Goal: Task Accomplishment & Management: Manage account settings

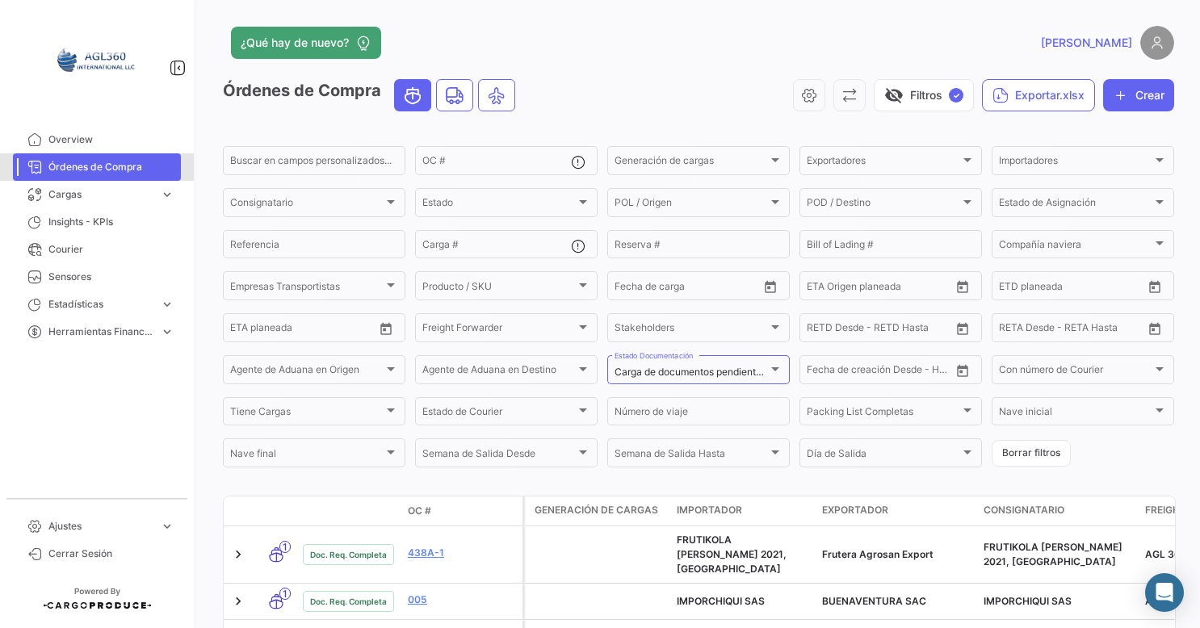
click at [99, 170] on span "Órdenes de Compra" at bounding box center [111, 167] width 126 height 15
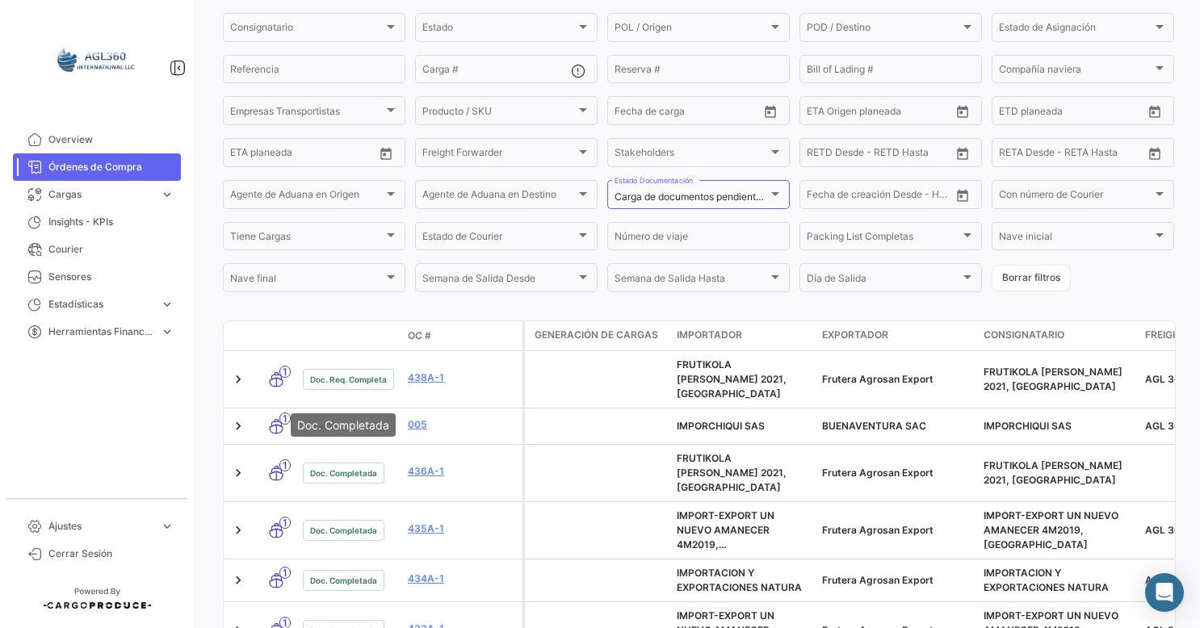
scroll to position [242, 0]
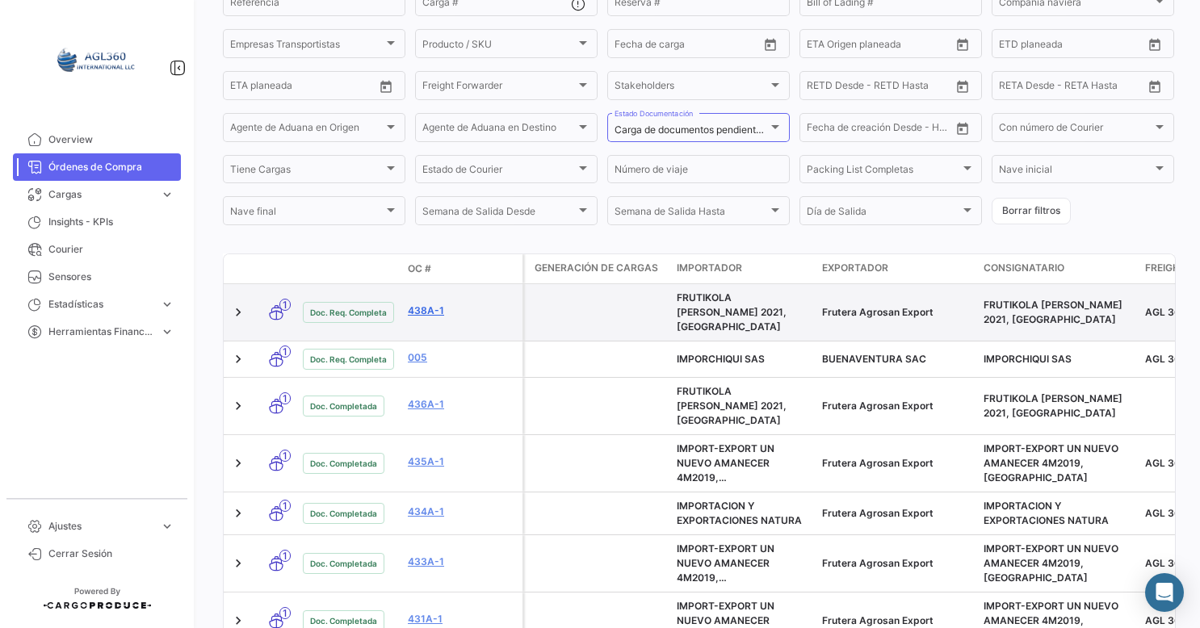
click at [428, 306] on link "438A-1" at bounding box center [462, 311] width 108 height 15
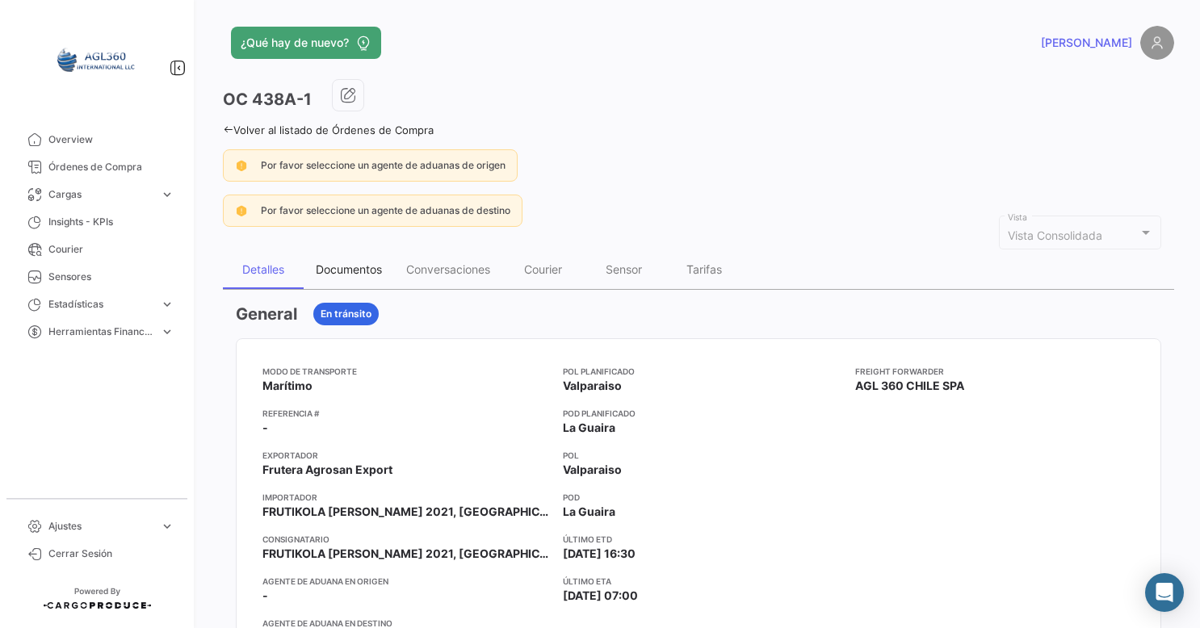
click at [357, 279] on div "Documentos" at bounding box center [349, 269] width 90 height 39
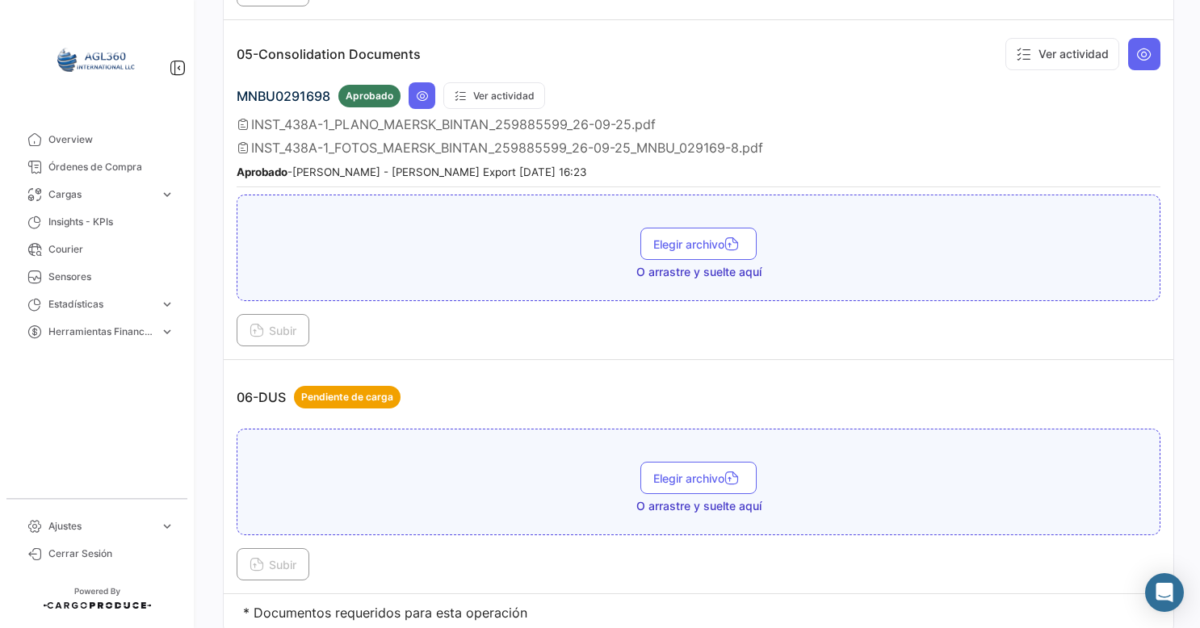
scroll to position [1678, 0]
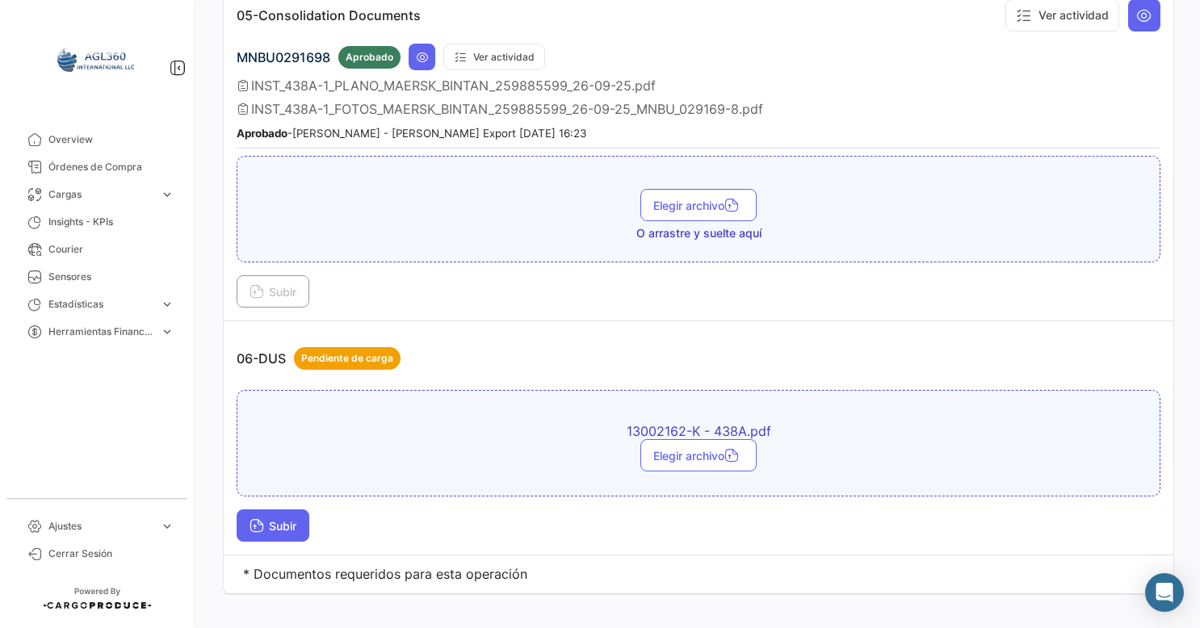
click at [263, 520] on icon at bounding box center [257, 527] width 15 height 15
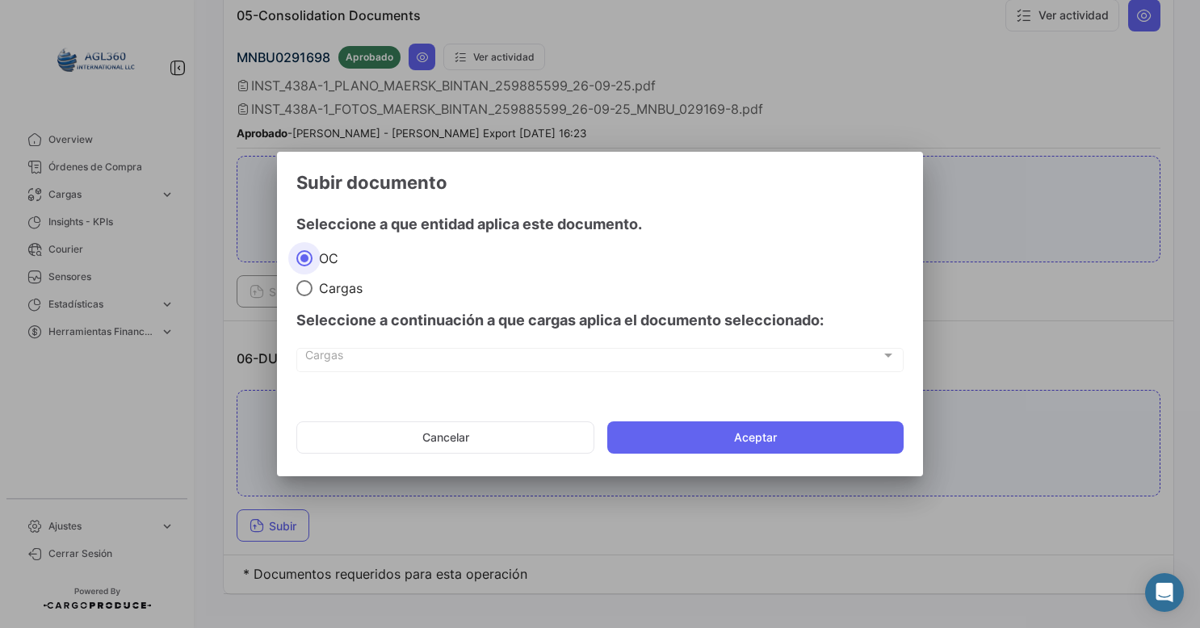
click at [332, 296] on div "Seleccione a continuación a que cargas aplica el documento seleccionado:" at bounding box center [599, 320] width 607 height 48
click at [305, 292] on span at bounding box center [304, 288] width 16 height 16
click at [305, 292] on input "Cargas" at bounding box center [304, 288] width 16 height 16
radio input "true"
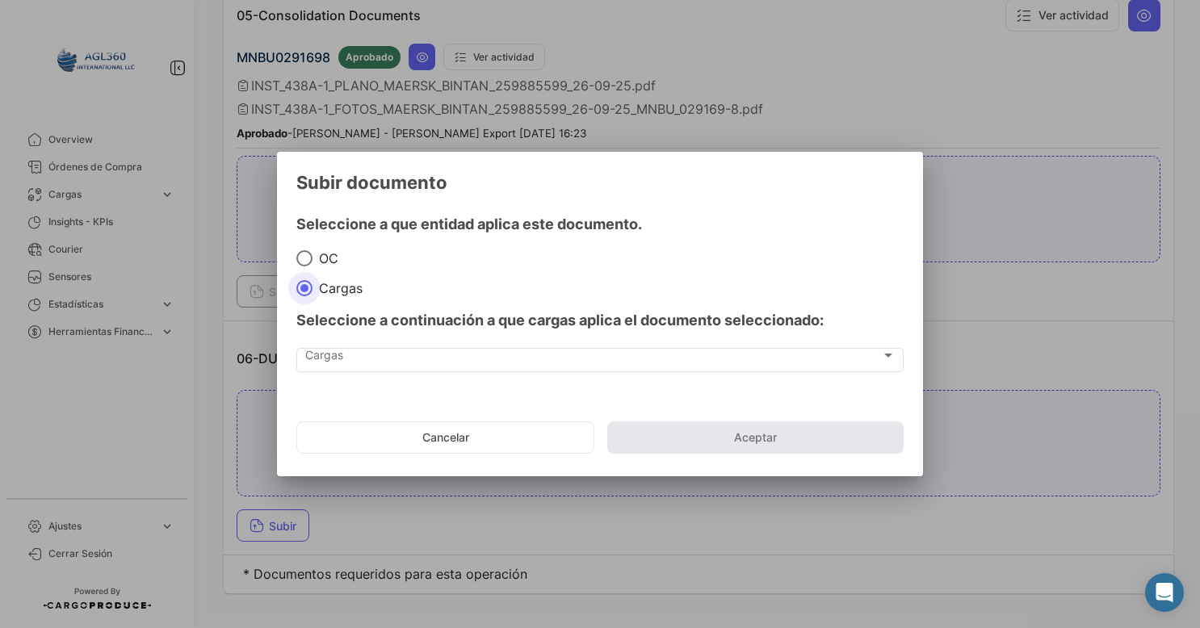
click at [376, 342] on div "Seleccione a continuación a que cargas aplica el documento seleccionado:" at bounding box center [599, 320] width 607 height 48
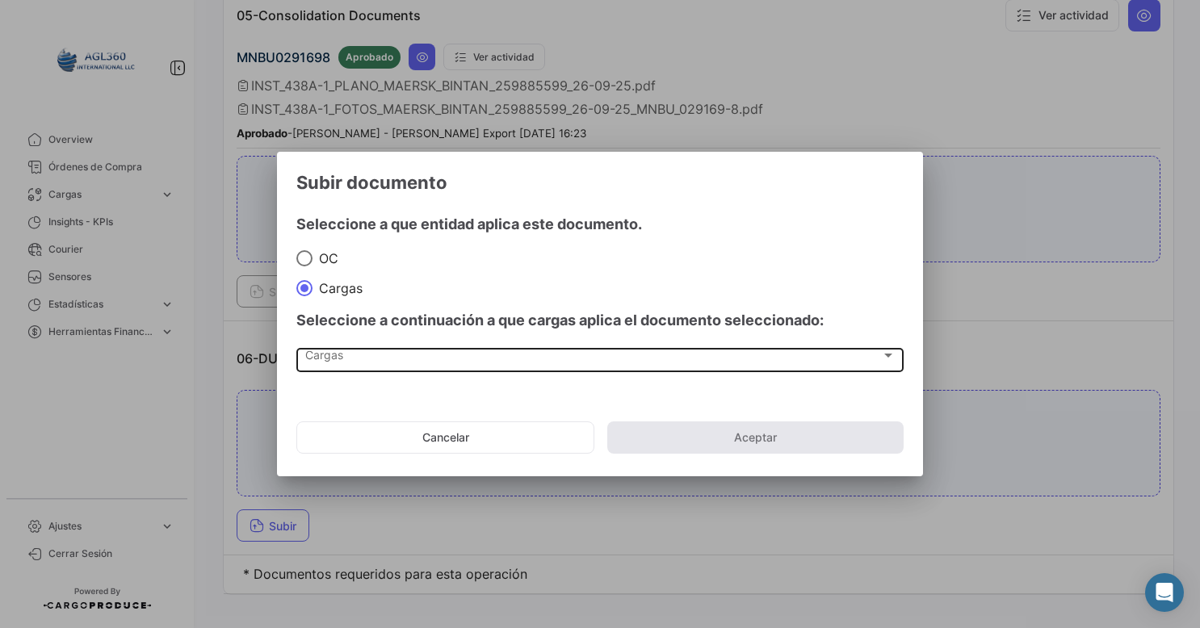
click at [373, 356] on div "Cargas" at bounding box center [593, 359] width 576 height 14
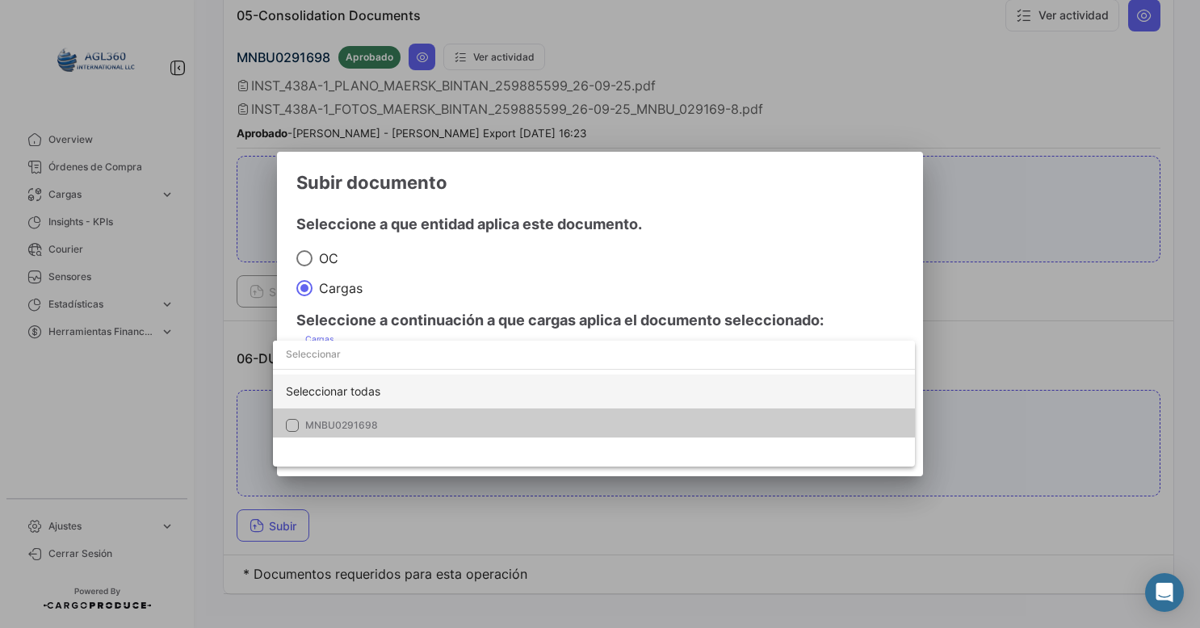
click at [330, 405] on div "Seleccionar todas" at bounding box center [594, 392] width 642 height 34
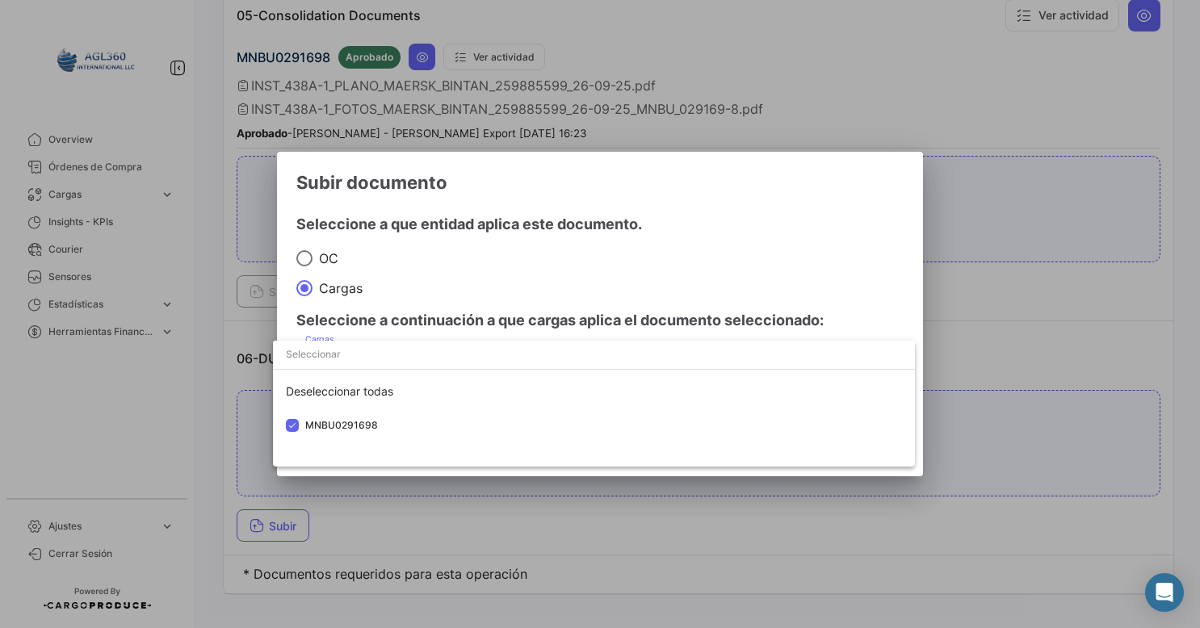
click at [743, 250] on div at bounding box center [600, 314] width 1200 height 628
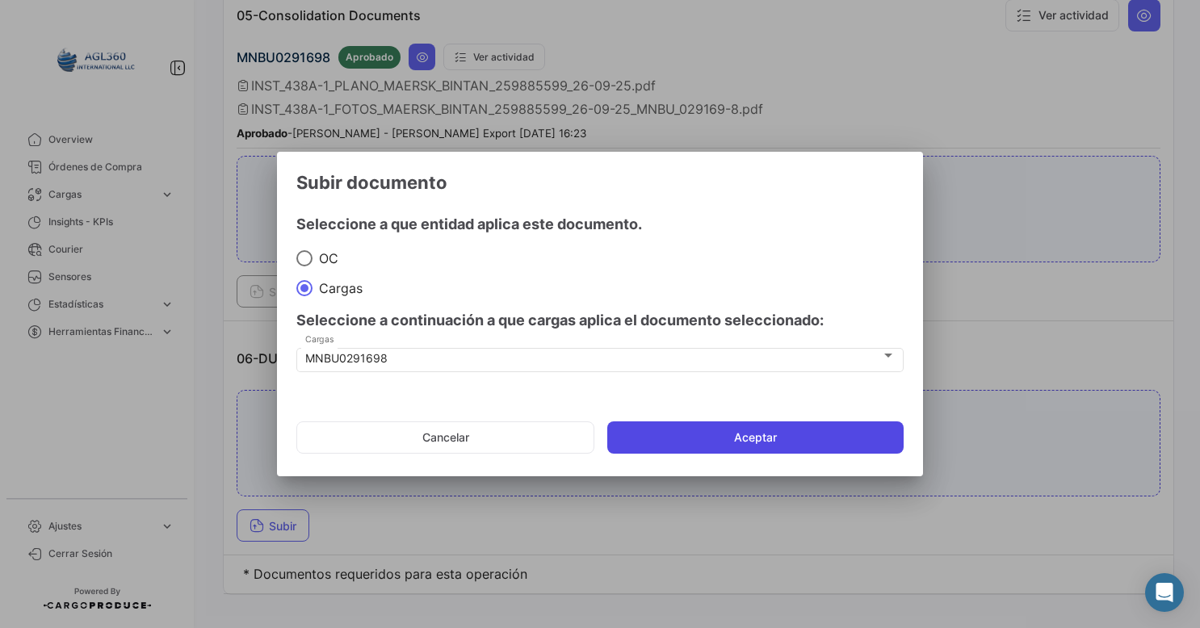
click at [686, 439] on button "Aceptar" at bounding box center [755, 438] width 296 height 32
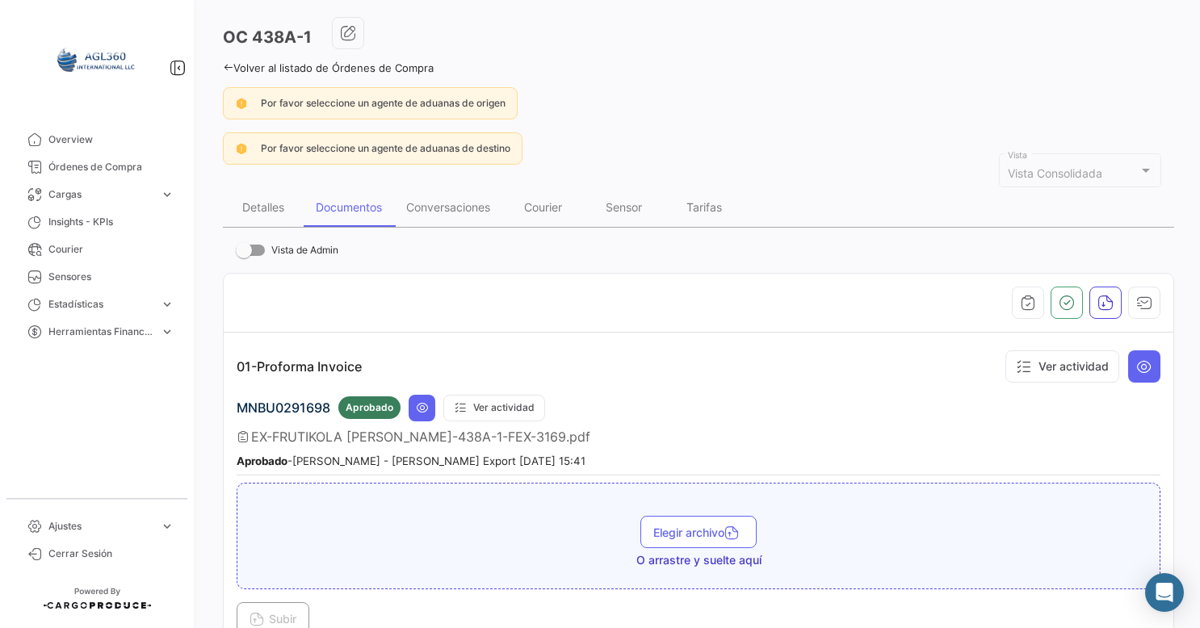
scroll to position [0, 0]
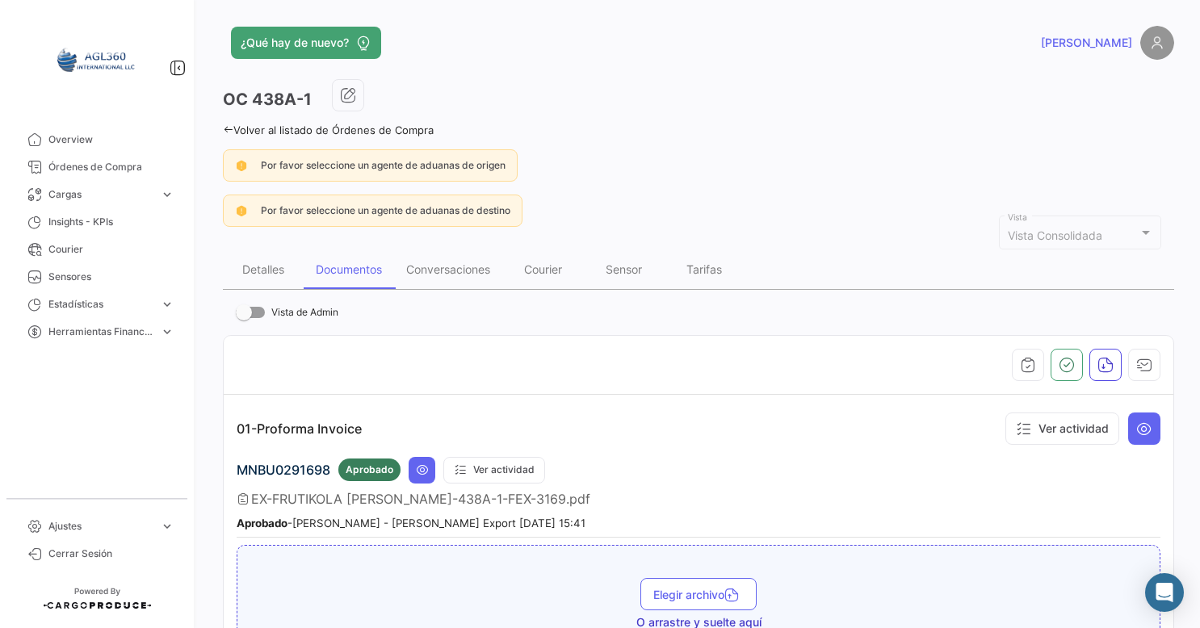
drag, startPoint x: 231, startPoint y: 132, endPoint x: 1184, endPoint y: 165, distance: 953.7
click at [231, 132] on icon at bounding box center [228, 129] width 11 height 11
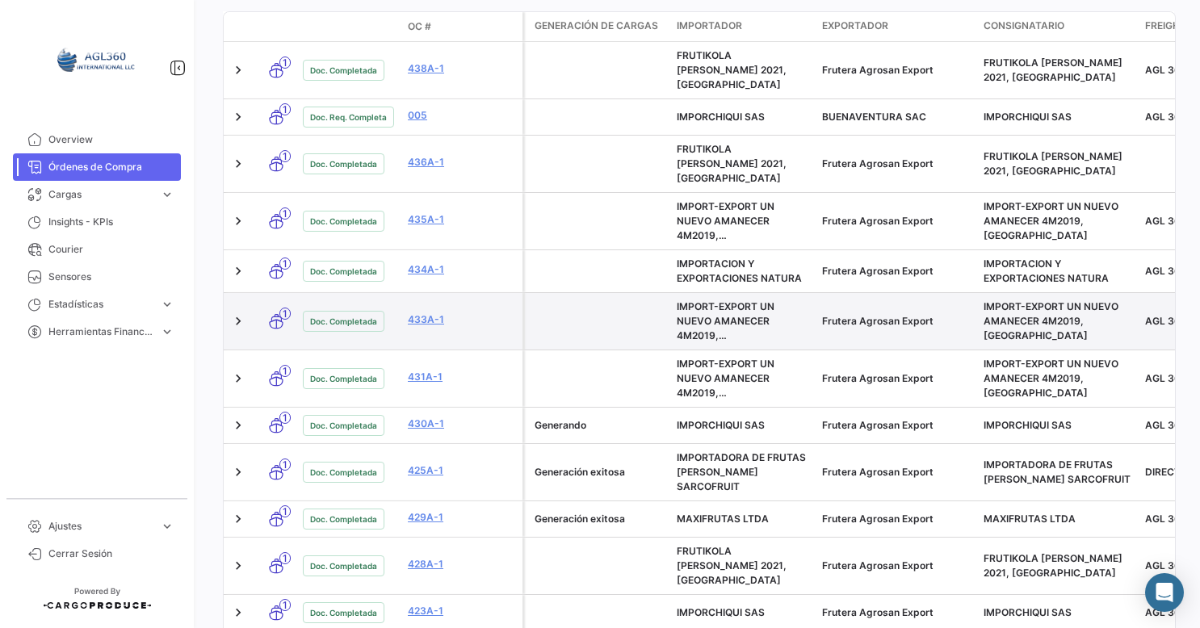
scroll to position [323, 0]
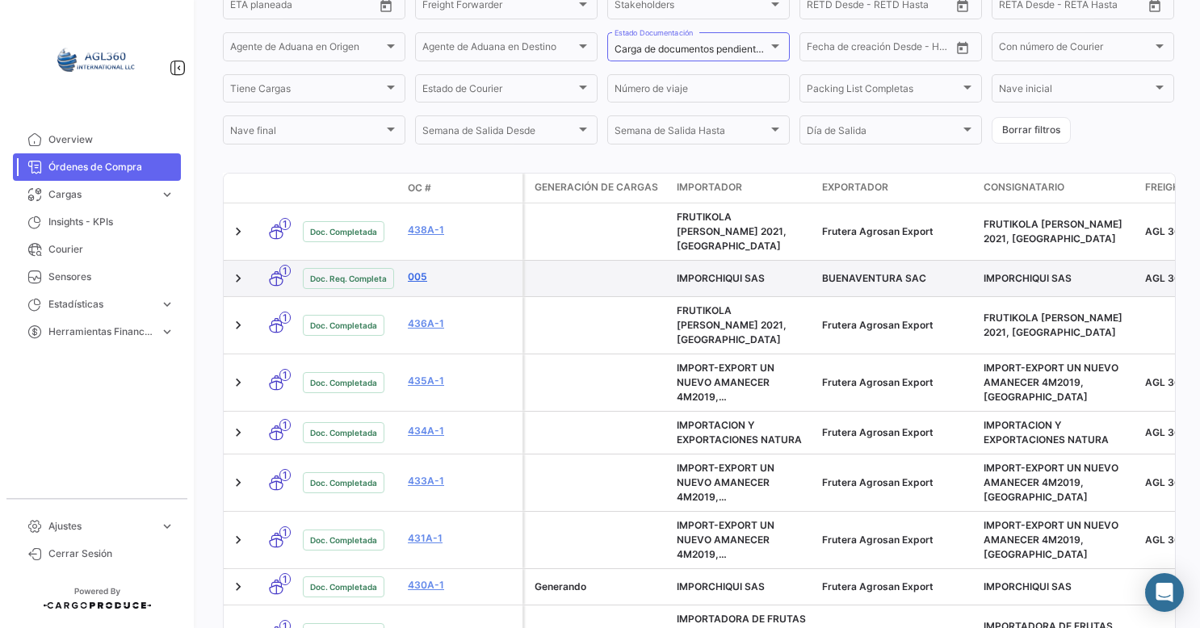
click at [422, 270] on link "005" at bounding box center [462, 277] width 108 height 15
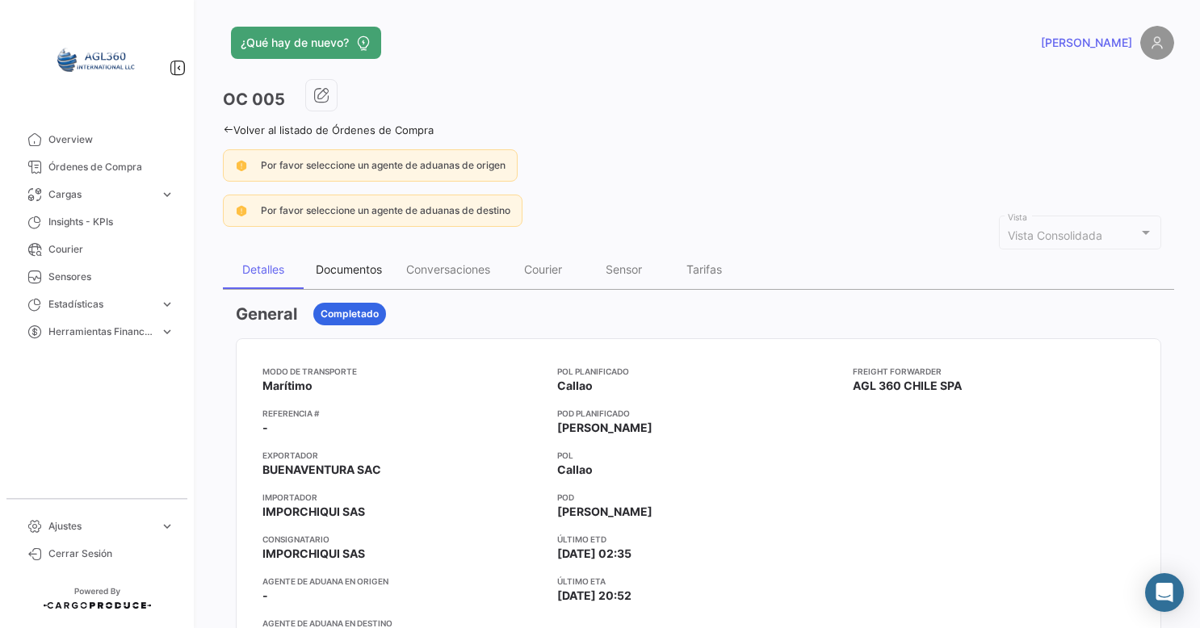
click at [357, 270] on div "Documentos" at bounding box center [349, 270] width 66 height 14
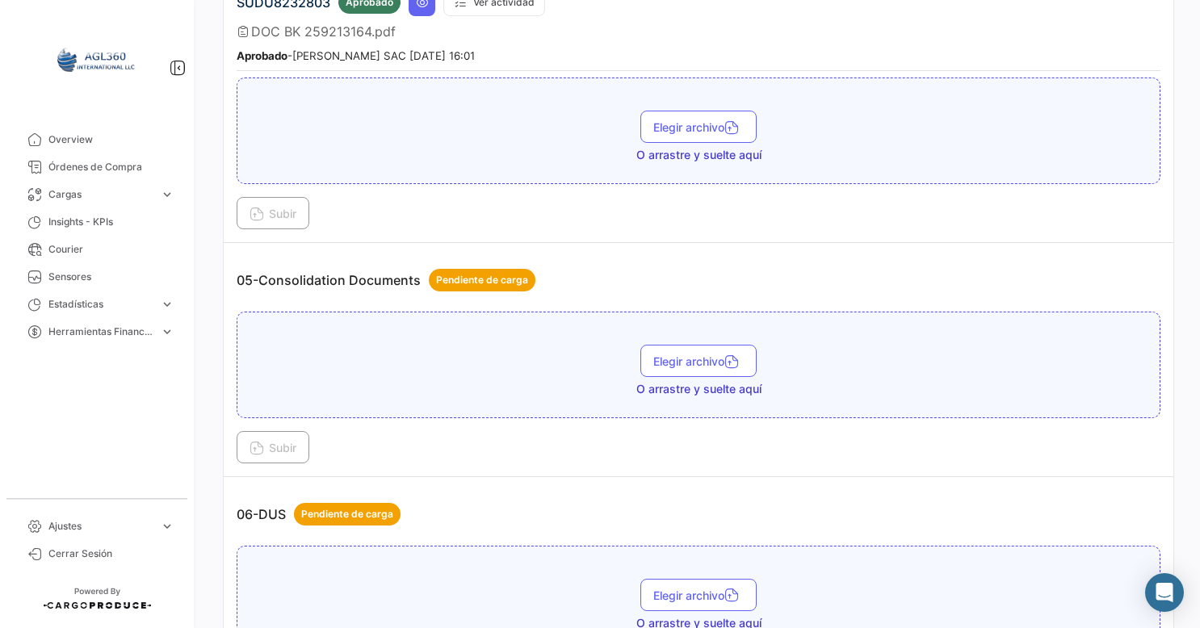
scroll to position [1413, 0]
